Goal: Task Accomplishment & Management: Manage account settings

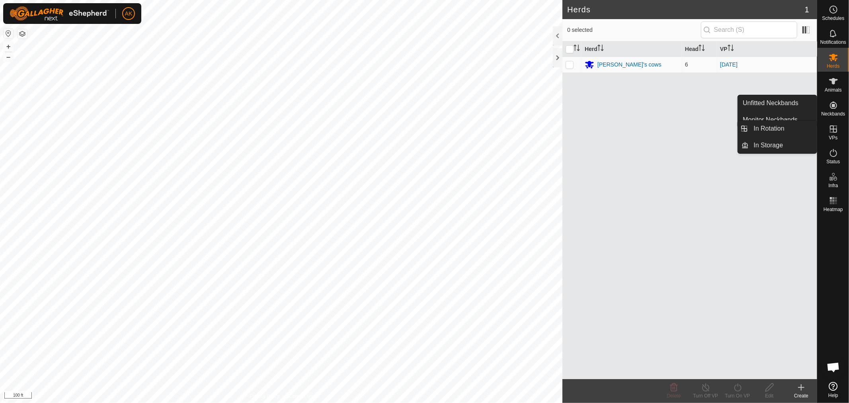
click at [830, 132] on icon at bounding box center [833, 129] width 10 height 10
click at [795, 119] on div "Herd Head VP [PERSON_NAME]'s cows 6 [DATE]" at bounding box center [689, 209] width 255 height 337
click at [834, 131] on icon at bounding box center [833, 129] width 10 height 10
click at [778, 130] on link "In Rotation" at bounding box center [783, 129] width 68 height 16
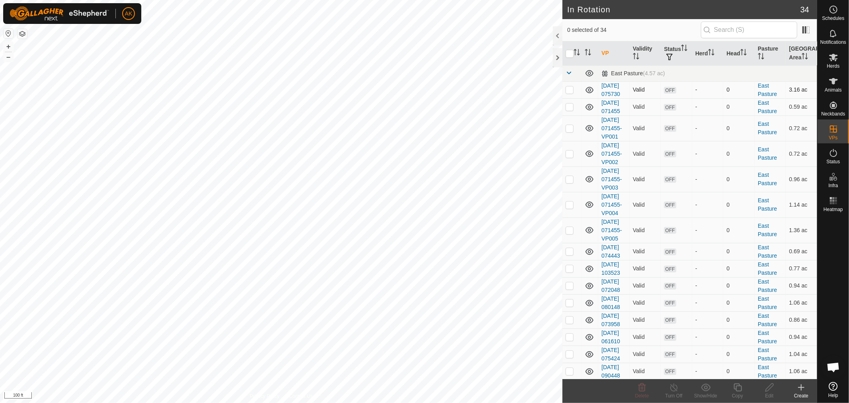
checkbox input "true"
checkbox input "false"
checkbox input "true"
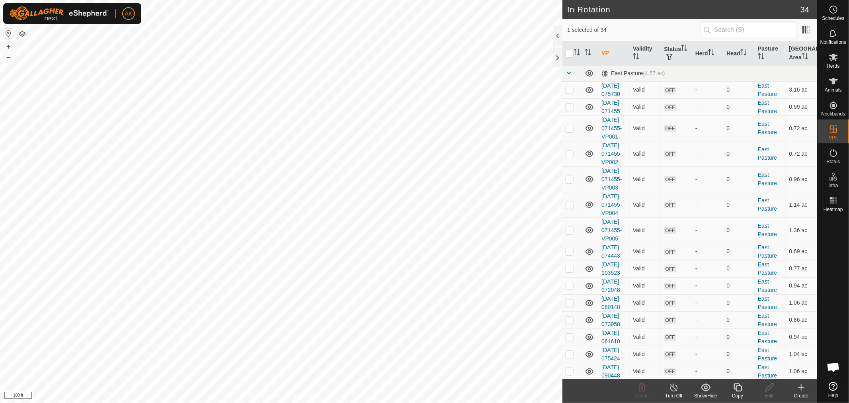
click at [737, 390] on icon at bounding box center [737, 387] width 10 height 10
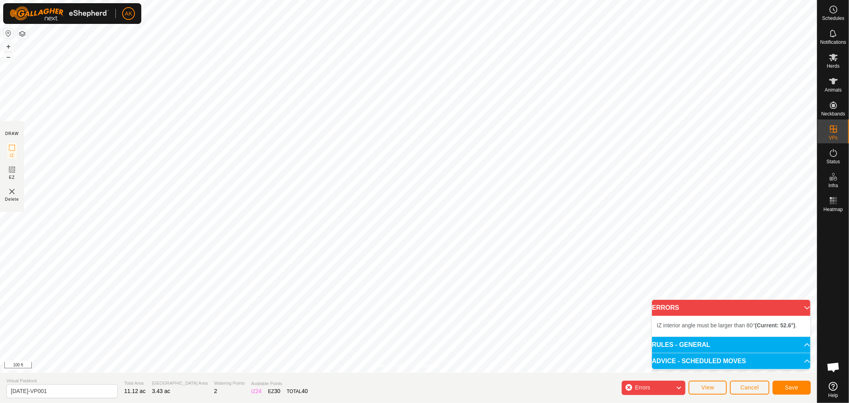
click at [678, 386] on icon at bounding box center [678, 387] width 6 height 10
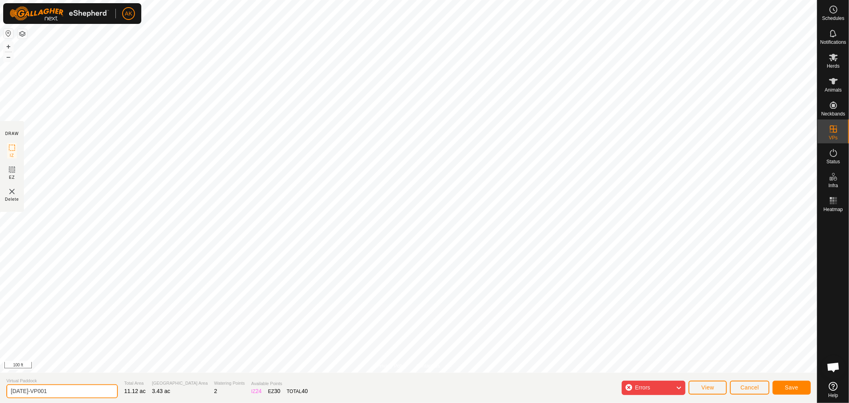
click at [68, 391] on input "[DATE]-VP001" at bounding box center [61, 391] width 111 height 14
click at [21, 392] on input "[DATE]-VP001" at bounding box center [61, 391] width 111 height 14
drag, startPoint x: 60, startPoint y: 392, endPoint x: 42, endPoint y: 391, distance: 18.7
click at [42, 391] on input "[DATE]-VP001" at bounding box center [61, 391] width 111 height 14
type input "[DATE]-VP001"
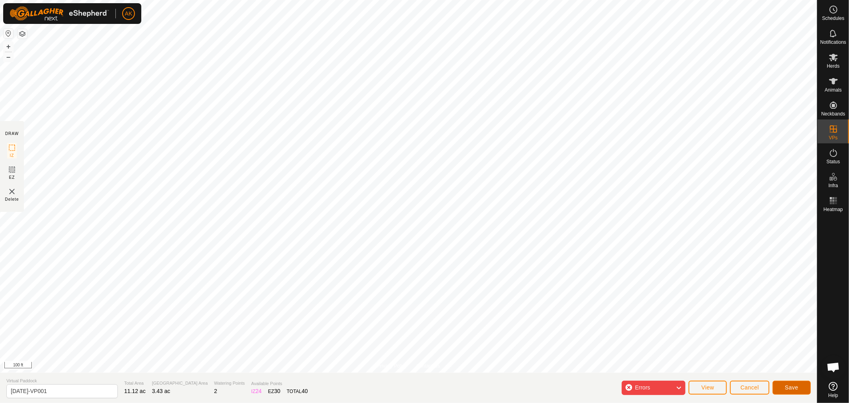
click at [788, 389] on span "Save" at bounding box center [792, 387] width 14 height 6
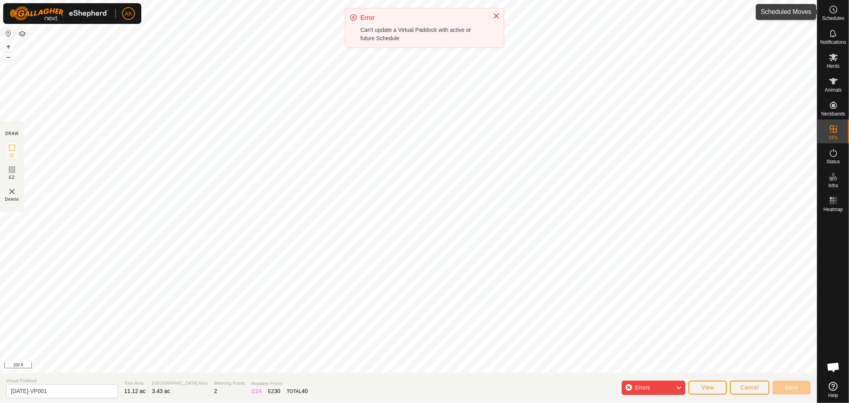
click at [837, 12] on icon at bounding box center [833, 10] width 10 height 10
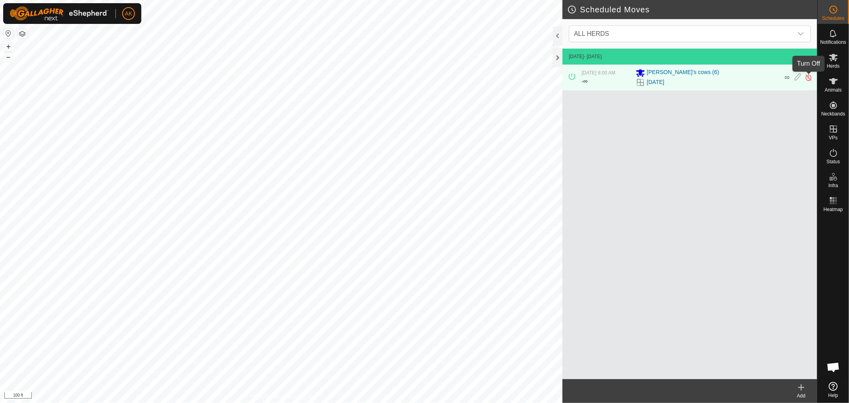
click at [812, 78] on img at bounding box center [808, 77] width 8 height 8
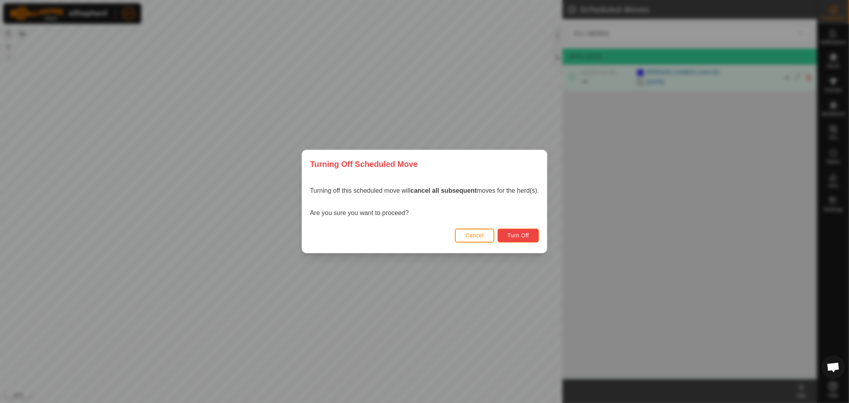
click at [523, 236] on span "Turn Off" at bounding box center [518, 235] width 22 height 6
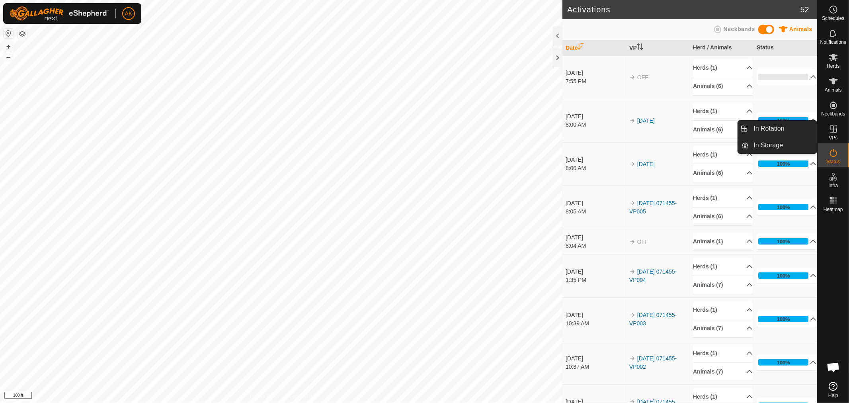
click at [831, 129] on icon at bounding box center [833, 128] width 7 height 7
click at [774, 132] on link "In Rotation" at bounding box center [783, 129] width 68 height 16
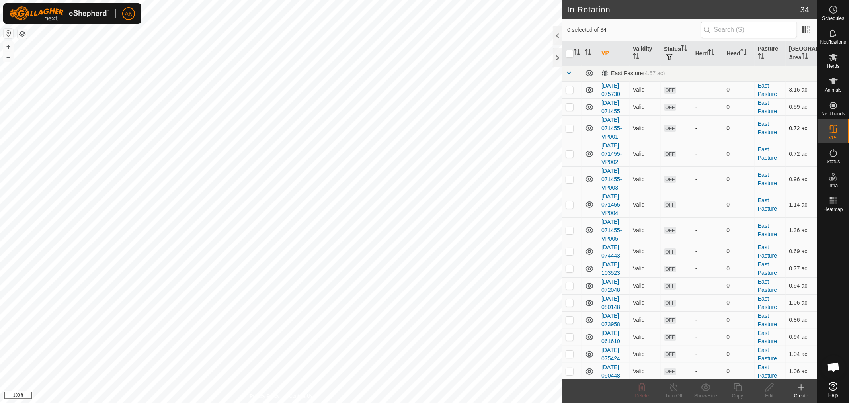
checkbox input "true"
click at [738, 386] on icon at bounding box center [737, 387] width 10 height 10
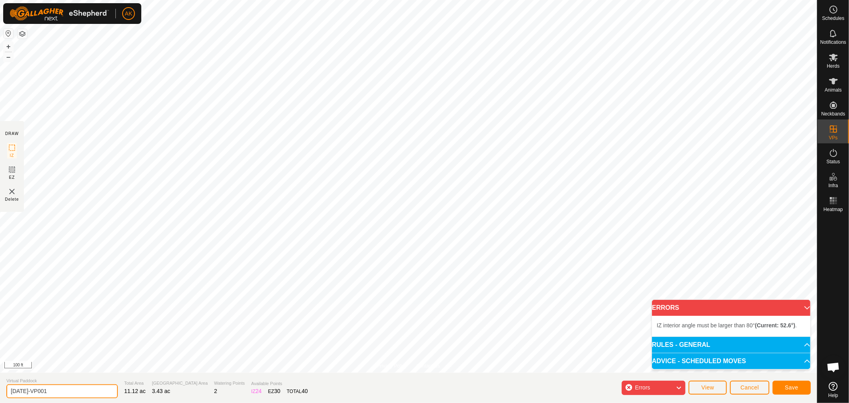
click at [20, 390] on input "[DATE]-VP001" at bounding box center [61, 391] width 111 height 14
type input "[DATE]-VP001"
click at [792, 391] on button "Save" at bounding box center [791, 387] width 38 height 14
click at [713, 345] on p-accordion-header "RULES - GENERAL" at bounding box center [731, 345] width 158 height 16
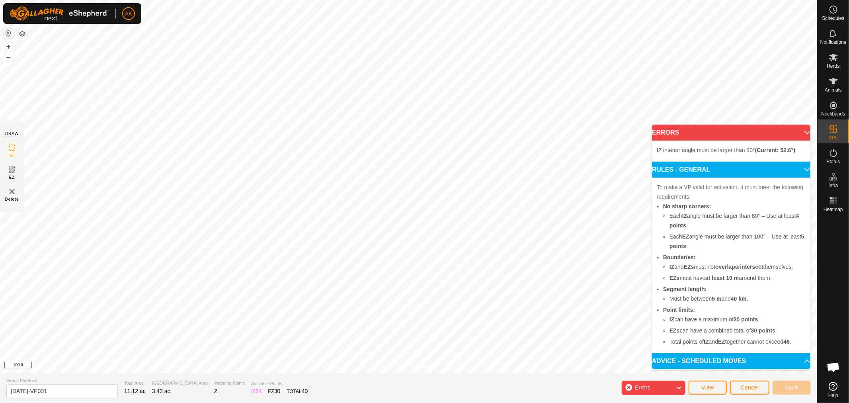
click at [674, 388] on div "Errors" at bounding box center [653, 387] width 64 height 14
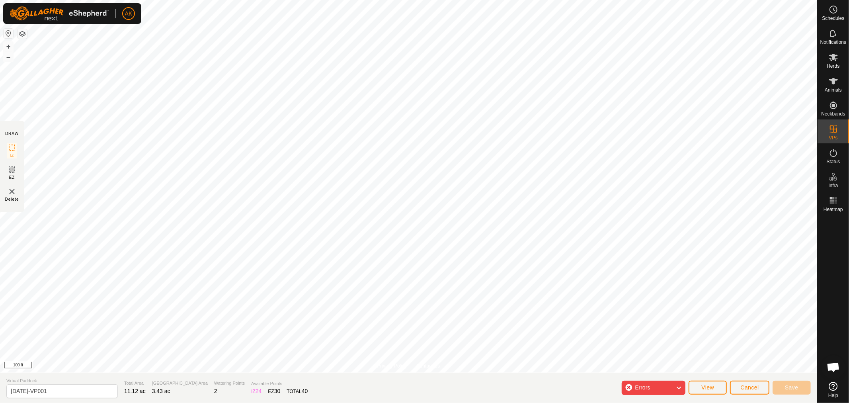
click at [629, 386] on div "Errors" at bounding box center [653, 387] width 64 height 14
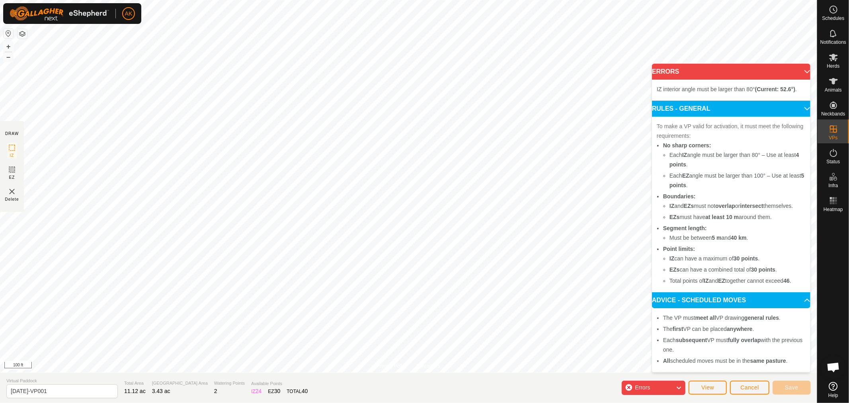
click at [629, 385] on div "Errors" at bounding box center [653, 387] width 64 height 14
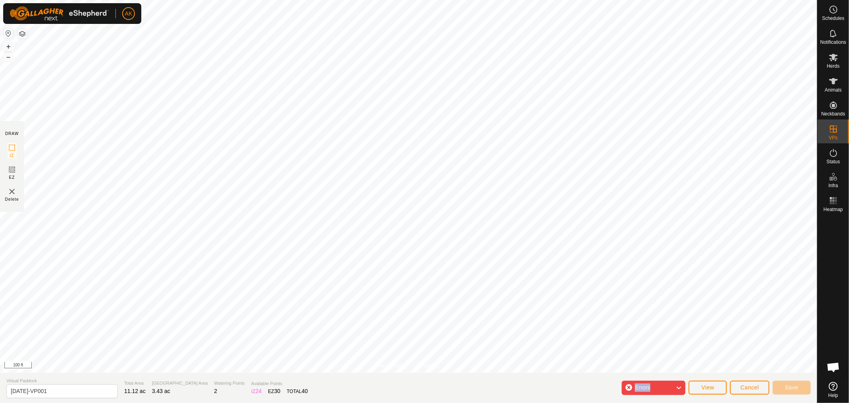
click at [629, 385] on div "Errors" at bounding box center [653, 387] width 64 height 14
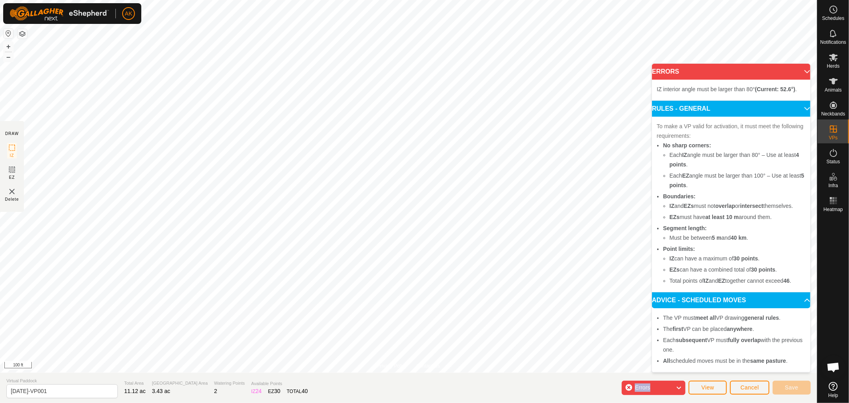
click at [805, 66] on p-accordion-header "ERRORS" at bounding box center [731, 72] width 158 height 16
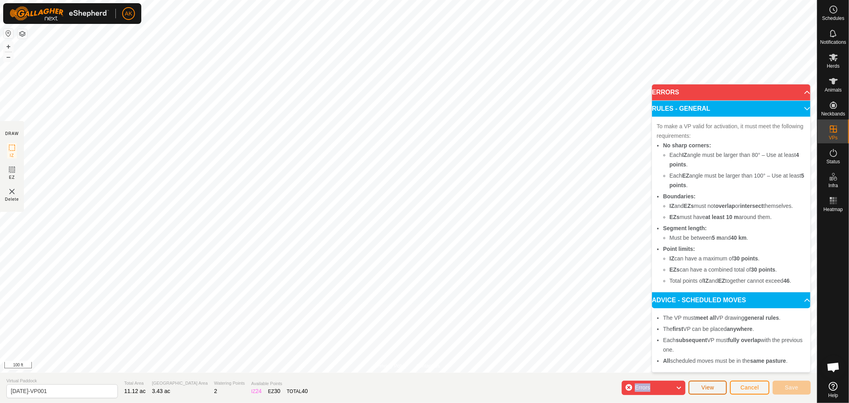
click at [710, 388] on span "View" at bounding box center [707, 387] width 13 height 6
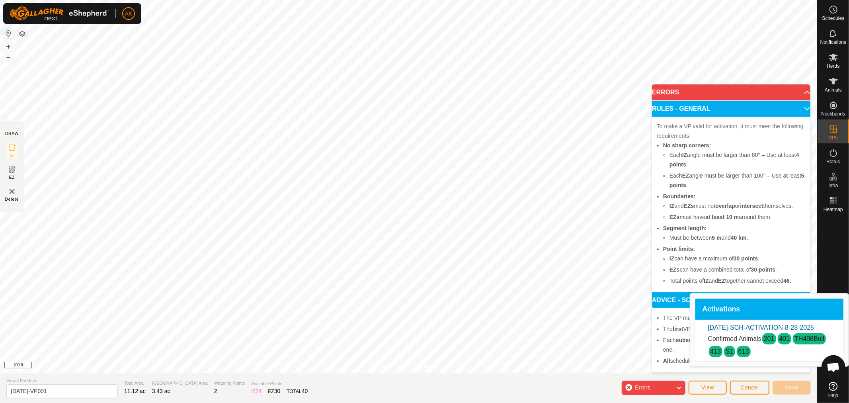
click at [682, 387] on icon at bounding box center [678, 387] width 6 height 10
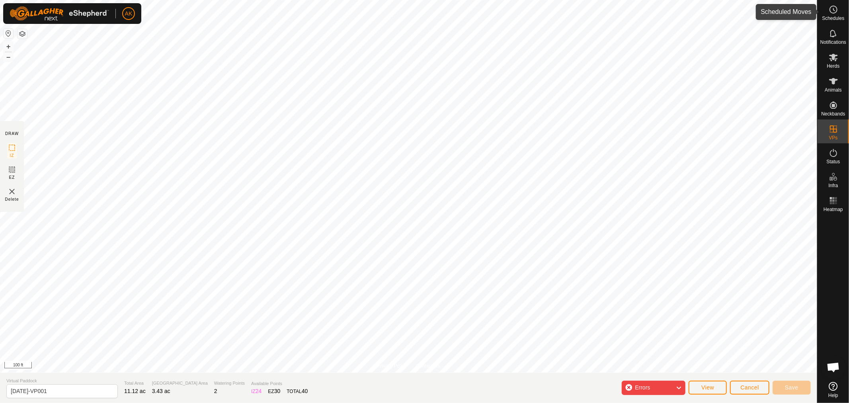
click at [833, 5] on icon at bounding box center [833, 10] width 10 height 10
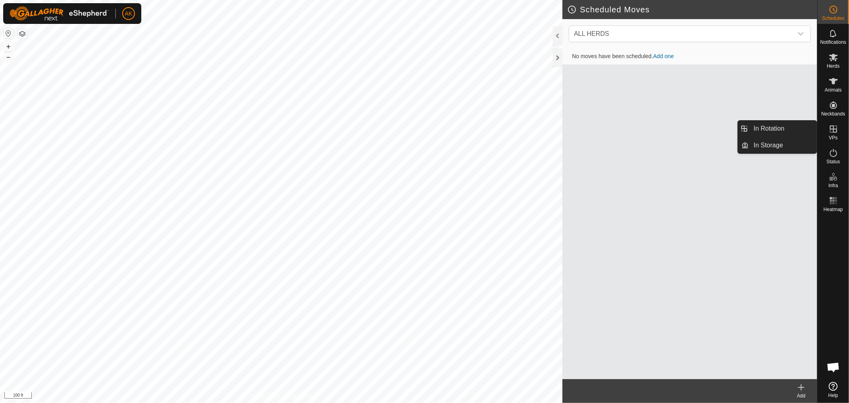
click at [833, 137] on span "VPs" at bounding box center [832, 137] width 9 height 5
click at [834, 130] on icon at bounding box center [833, 129] width 10 height 10
click at [789, 126] on link "In Rotation" at bounding box center [783, 129] width 68 height 16
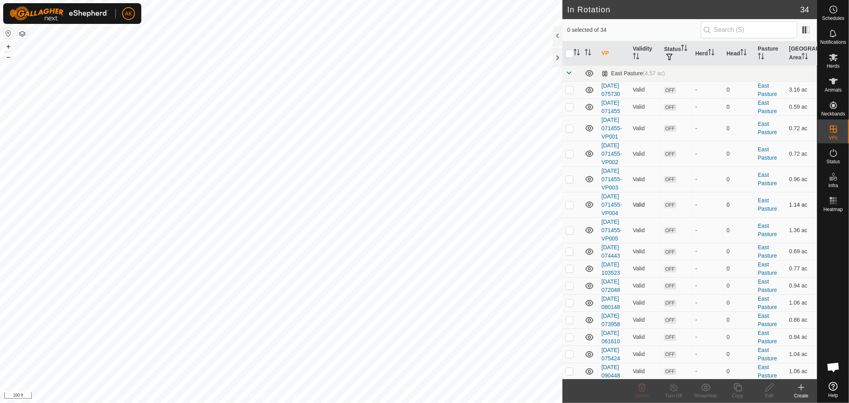
checkbox input "true"
click at [836, 56] on icon at bounding box center [833, 58] width 10 height 10
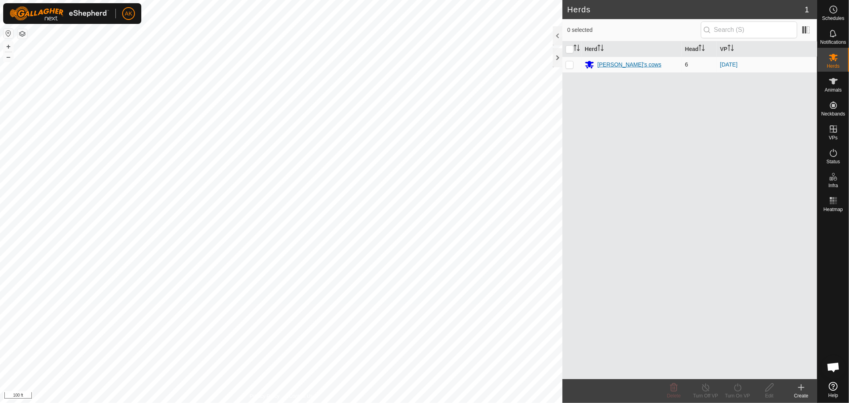
click at [613, 60] on div "[PERSON_NAME]'s cows" at bounding box center [631, 65] width 94 height 10
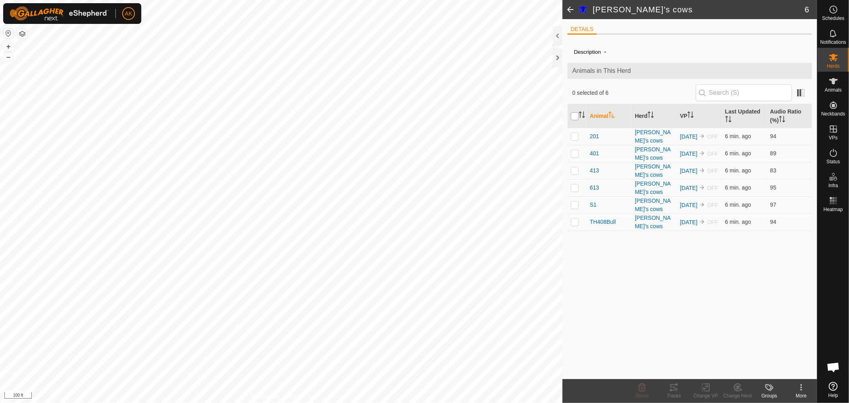
click at [571, 116] on input "checkbox" at bounding box center [575, 116] width 8 height 8
checkbox input "true"
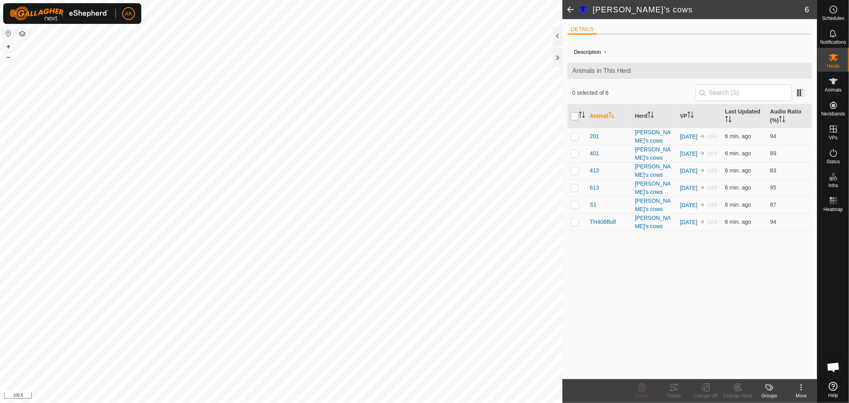
checkbox input "true"
click at [702, 387] on rect at bounding box center [705, 387] width 7 height 7
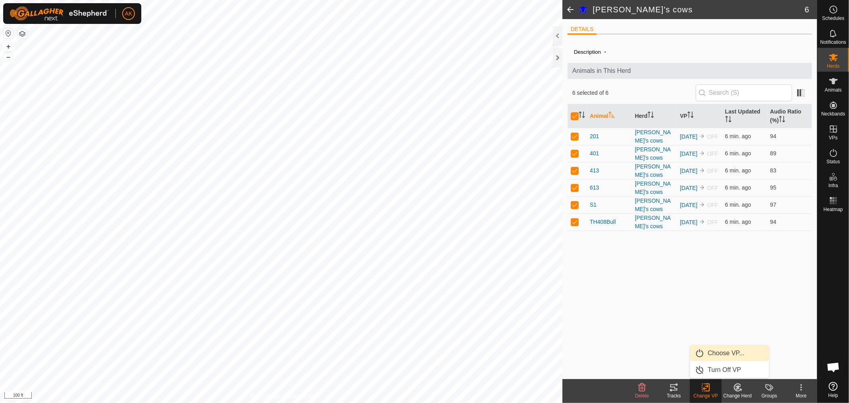
click at [718, 353] on link "Choose VP..." at bounding box center [729, 353] width 79 height 16
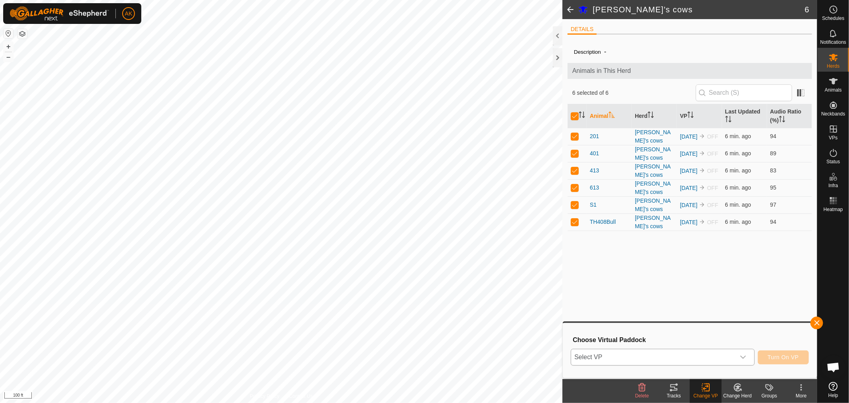
click at [742, 355] on icon "dropdown trigger" at bounding box center [743, 357] width 6 height 6
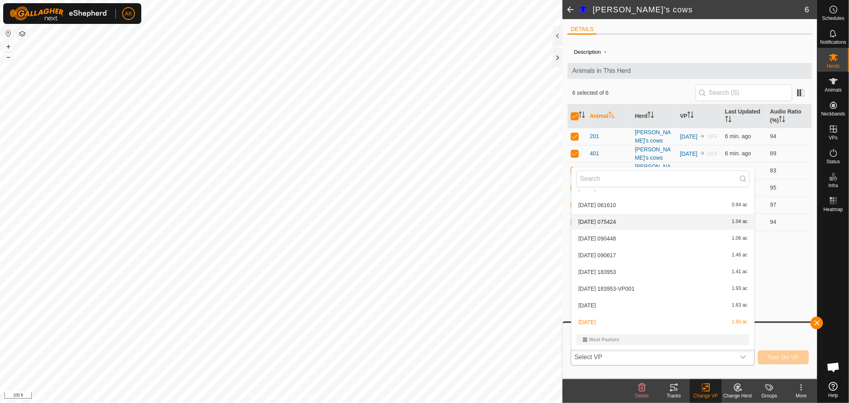
scroll to position [229, 0]
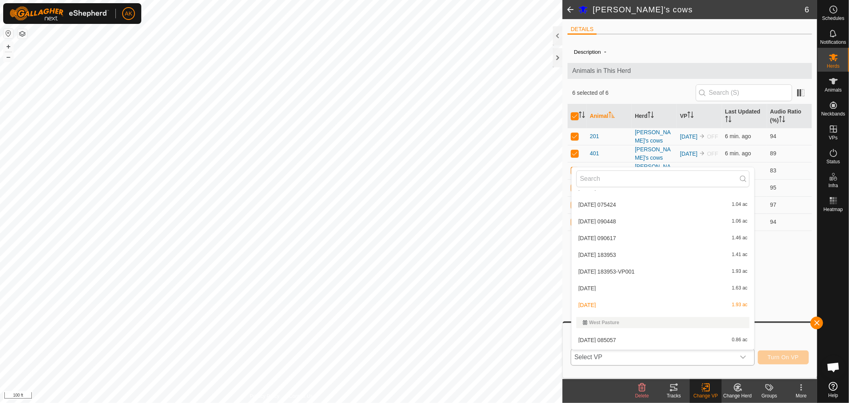
click at [611, 302] on li "[DATE] 1.93 ac" at bounding box center [662, 305] width 183 height 16
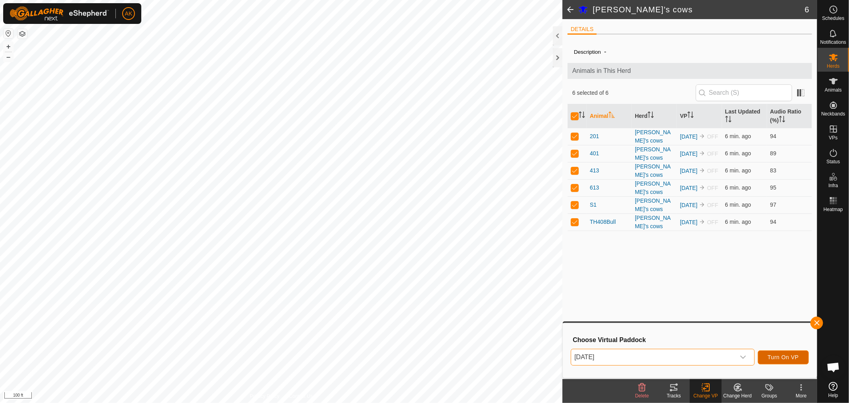
click at [785, 357] on span "Turn On VP" at bounding box center [782, 357] width 31 height 6
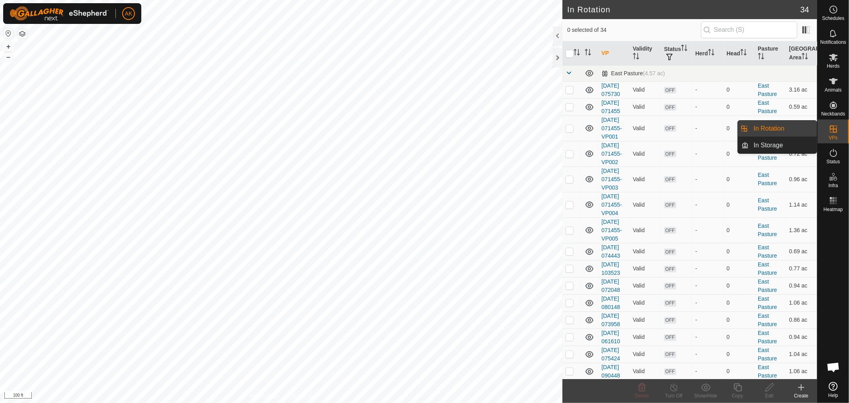
click at [786, 126] on link "In Rotation" at bounding box center [783, 129] width 68 height 16
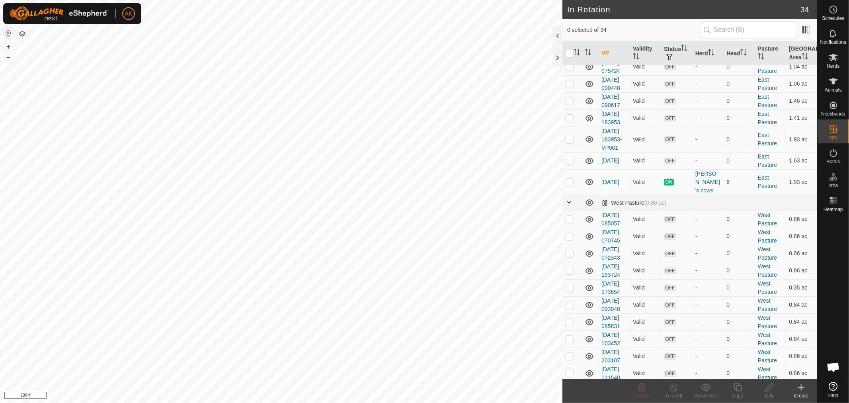
scroll to position [309, 0]
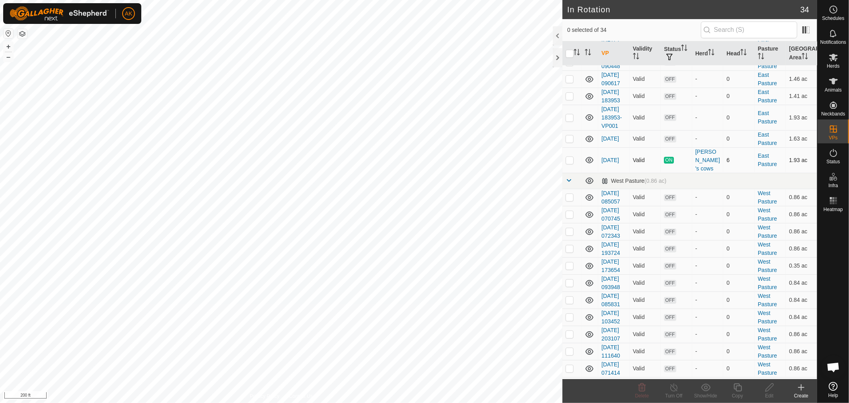
click at [571, 163] on p-checkbox at bounding box center [569, 160] width 8 height 6
click at [568, 163] on p-checkbox at bounding box center [569, 160] width 8 height 6
checkbox input "false"
checkbox input "true"
click at [737, 388] on icon at bounding box center [737, 387] width 10 height 10
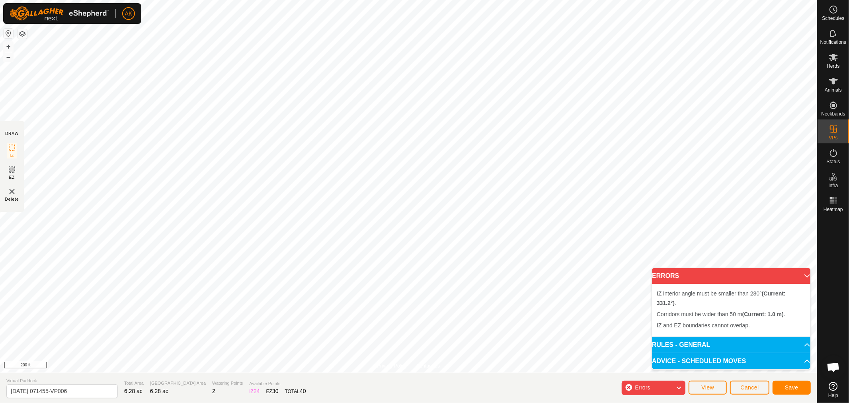
click at [697, 273] on p-accordion-header "ERRORS" at bounding box center [731, 276] width 158 height 16
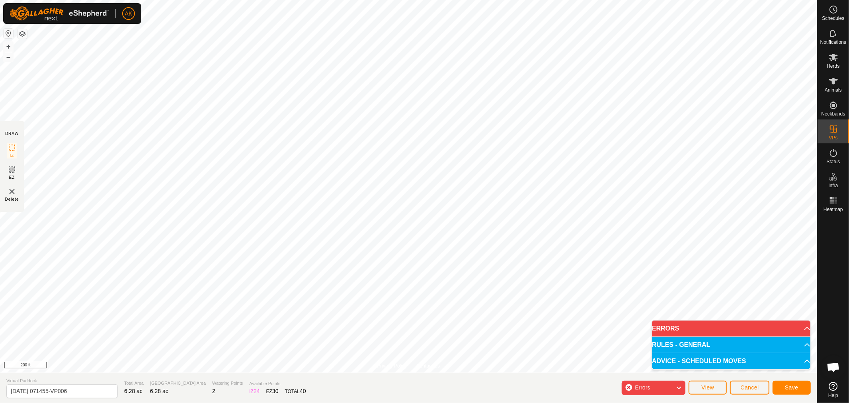
click at [667, 388] on div "Errors" at bounding box center [653, 387] width 64 height 14
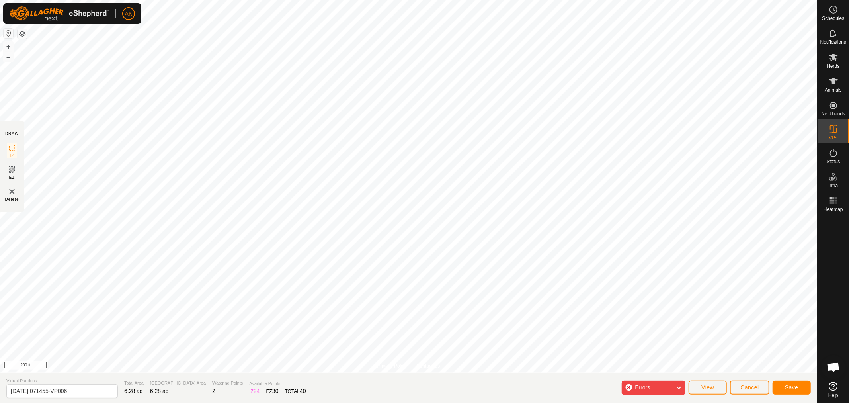
click at [628, 388] on div "Errors" at bounding box center [653, 387] width 64 height 14
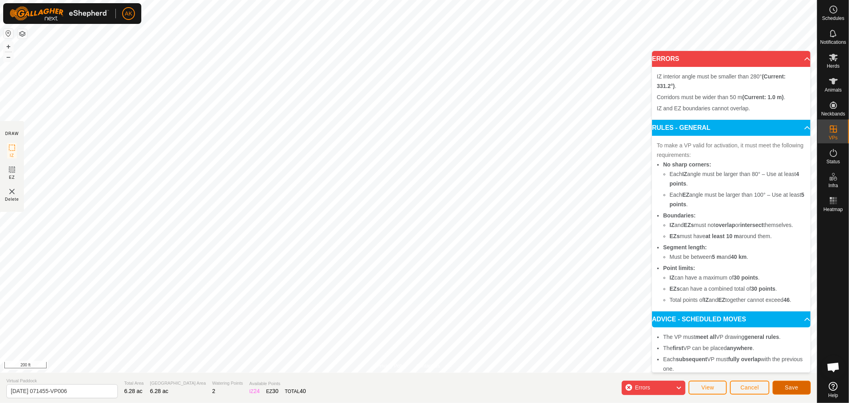
click at [781, 383] on button "Save" at bounding box center [791, 387] width 38 height 14
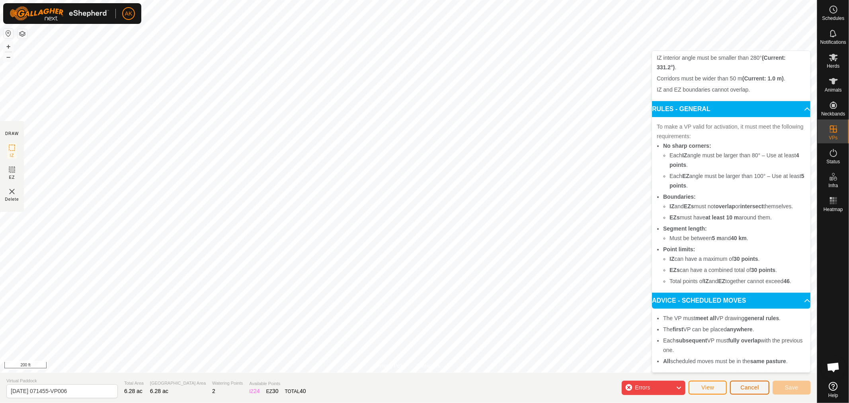
click at [748, 386] on span "Cancel" at bounding box center [749, 387] width 19 height 6
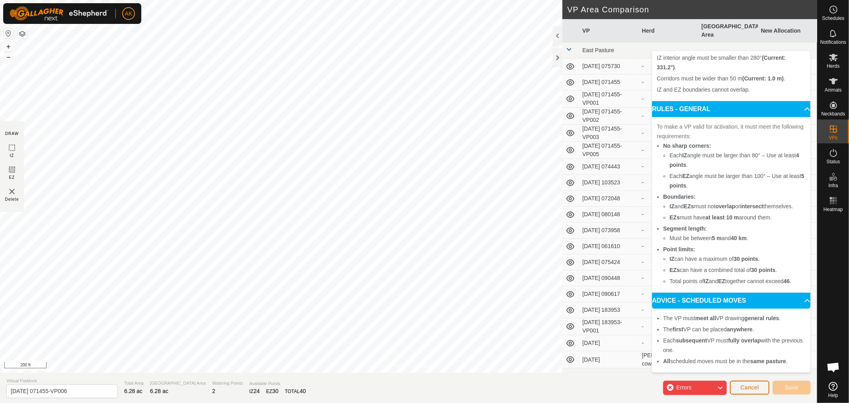
click at [754, 389] on span "Cancel" at bounding box center [749, 387] width 19 height 6
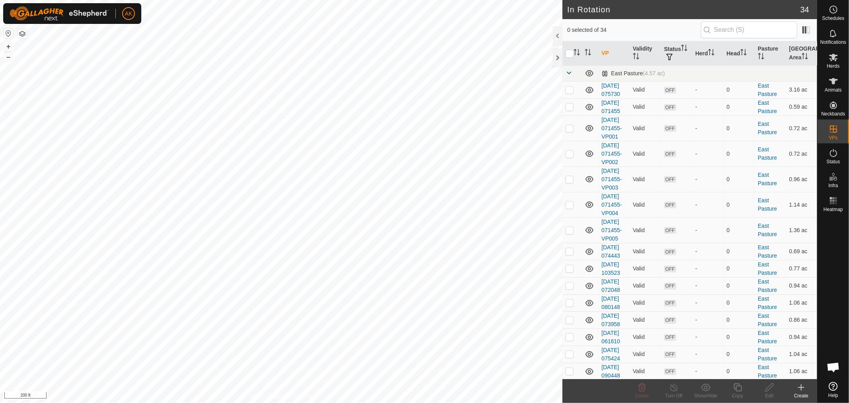
click at [800, 384] on icon at bounding box center [801, 387] width 10 height 10
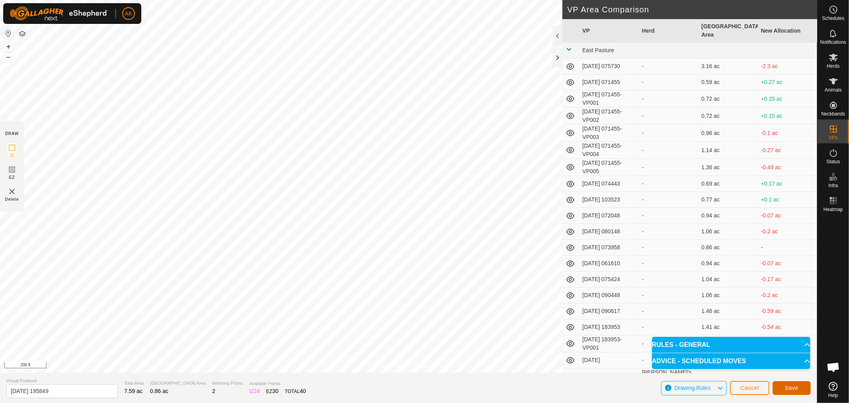
click at [800, 389] on button "Save" at bounding box center [791, 388] width 38 height 14
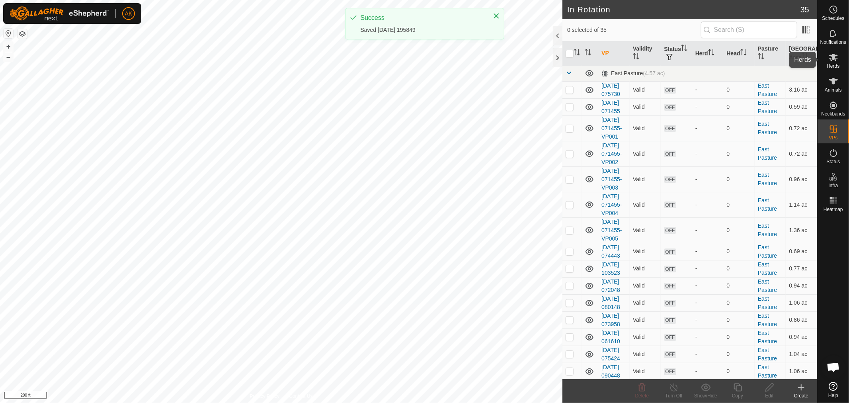
click at [838, 59] on es-mob-svg-icon at bounding box center [833, 57] width 14 height 13
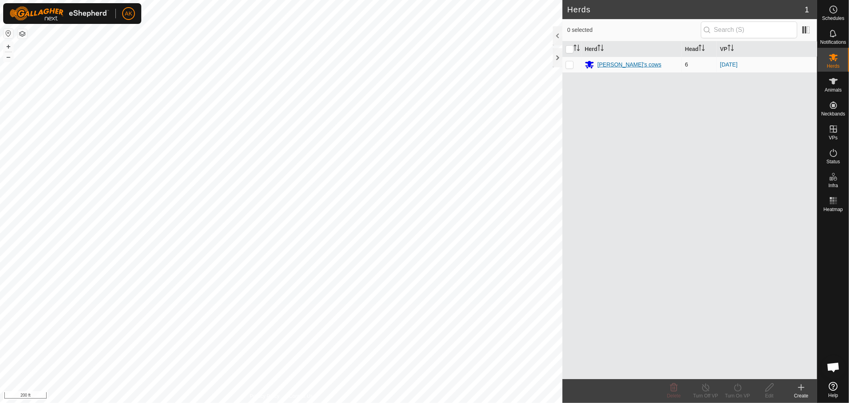
click at [615, 65] on div "[PERSON_NAME]'s cows" at bounding box center [629, 64] width 64 height 8
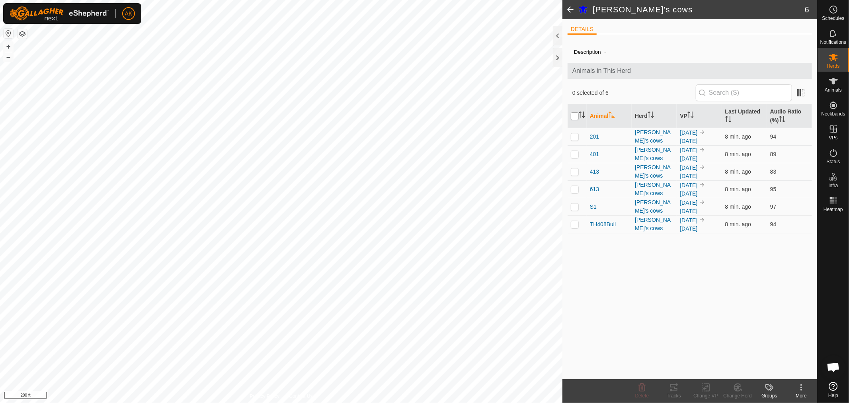
click at [577, 118] on input "checkbox" at bounding box center [575, 116] width 8 height 8
checkbox input "true"
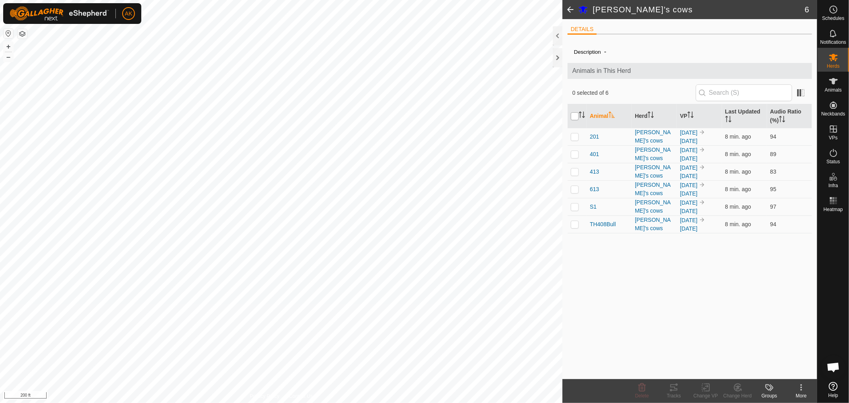
checkbox input "true"
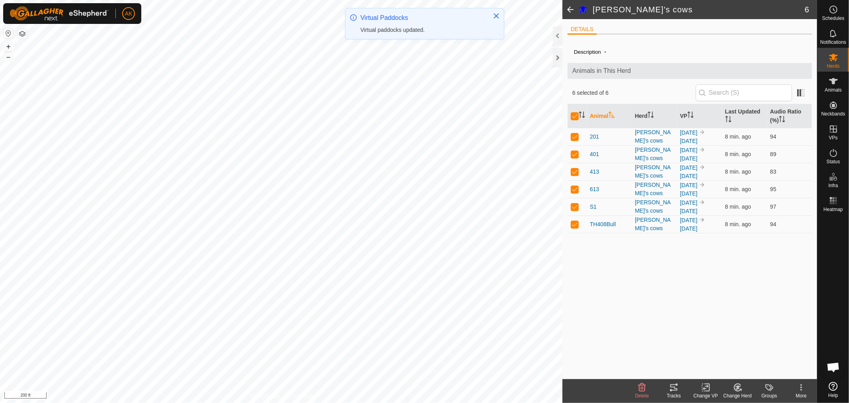
click at [703, 392] on div "Change VP" at bounding box center [705, 395] width 32 height 7
click at [718, 353] on link "Choose VP..." at bounding box center [729, 353] width 79 height 16
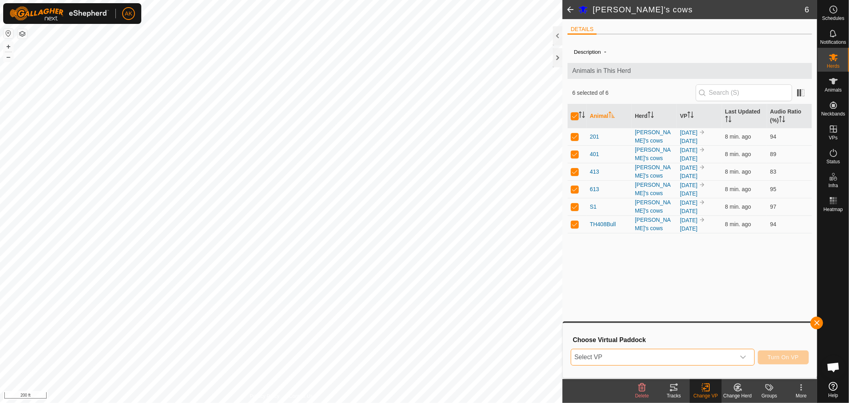
click at [717, 355] on span "Select VP" at bounding box center [653, 357] width 164 height 16
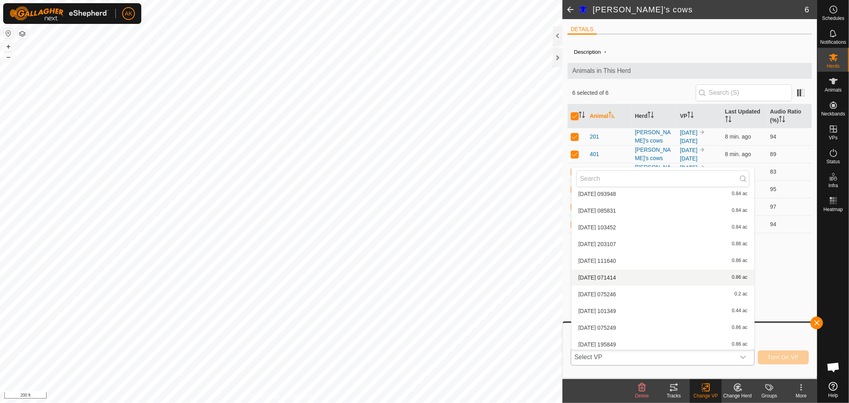
scroll to position [461, 0]
click at [624, 340] on li "[DATE] 195849 0.86 ac" at bounding box center [662, 342] width 183 height 16
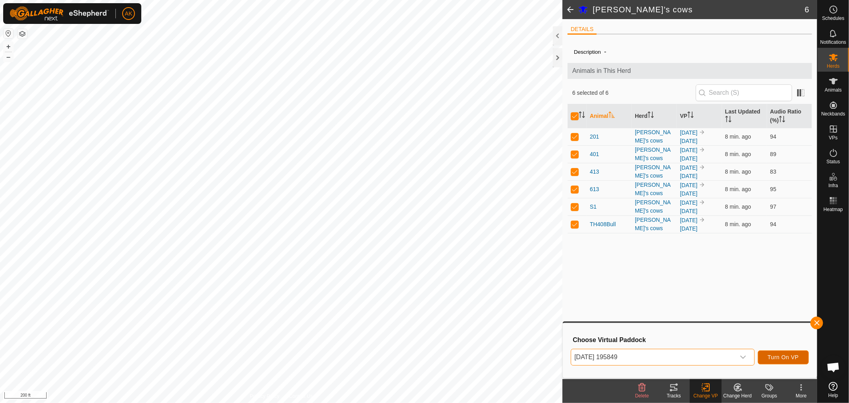
click at [789, 358] on span "Turn On VP" at bounding box center [782, 357] width 31 height 6
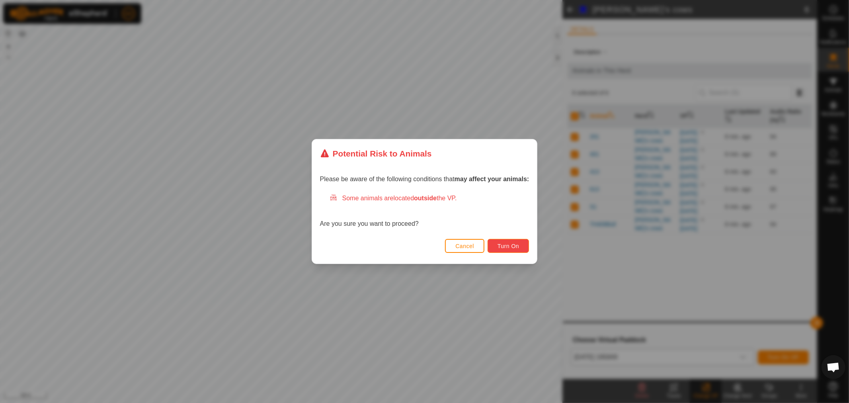
click at [510, 243] on span "Turn On" at bounding box center [507, 246] width 21 height 6
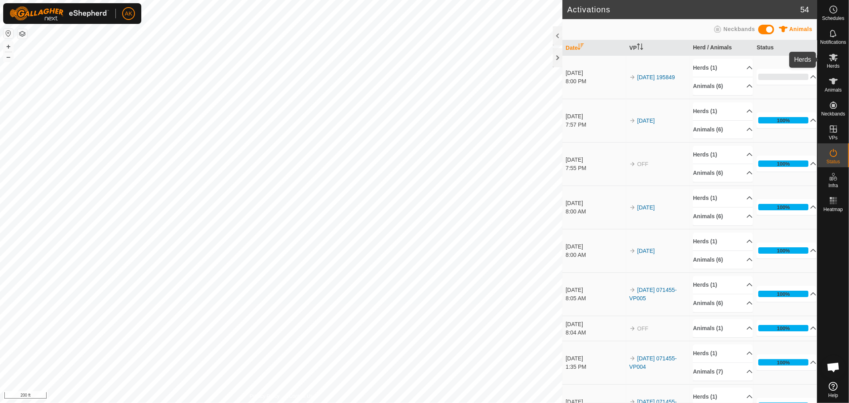
click at [837, 56] on icon at bounding box center [833, 58] width 10 height 10
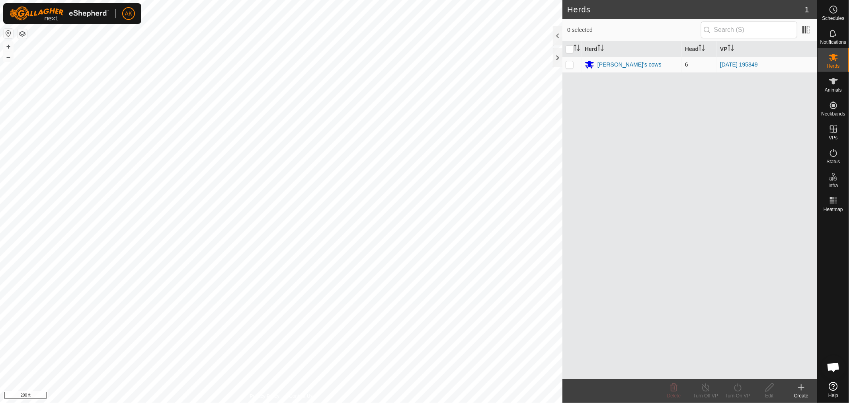
click at [611, 66] on div "[PERSON_NAME]'s cows" at bounding box center [629, 64] width 64 height 8
